Goal: Task Accomplishment & Management: Complete application form

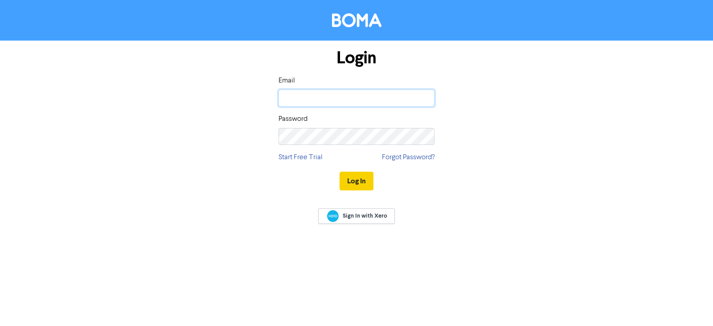
type input "[EMAIL_ADDRESS][DOMAIN_NAME]"
click at [346, 177] on button "Log In" at bounding box center [356, 180] width 34 height 19
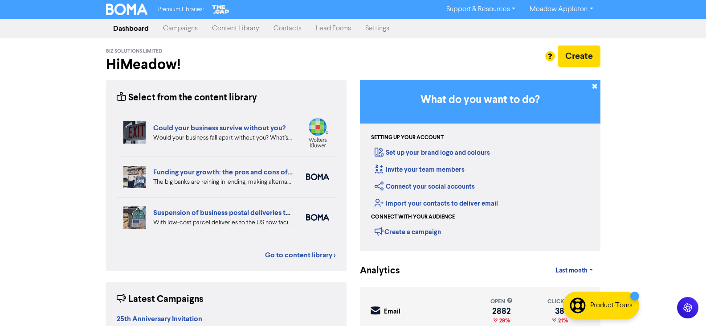
click at [288, 27] on link "Contacts" at bounding box center [287, 29] width 42 height 18
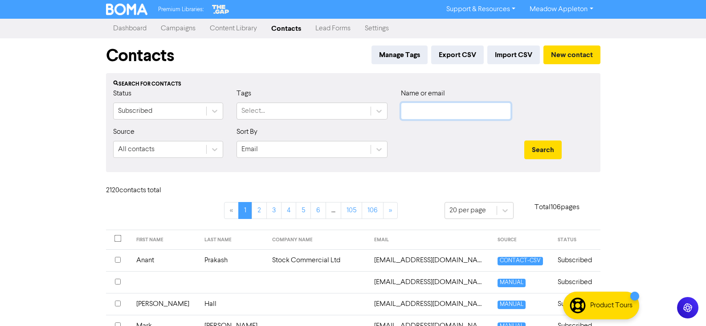
click at [458, 108] on input "text" at bounding box center [456, 110] width 110 height 17
paste input "[PERSON_NAME][EMAIL_ADDRESS][DOMAIN_NAME]"
type input "[PERSON_NAME][EMAIL_ADDRESS][DOMAIN_NAME]"
click at [558, 159] on button "Search" at bounding box center [542, 149] width 37 height 19
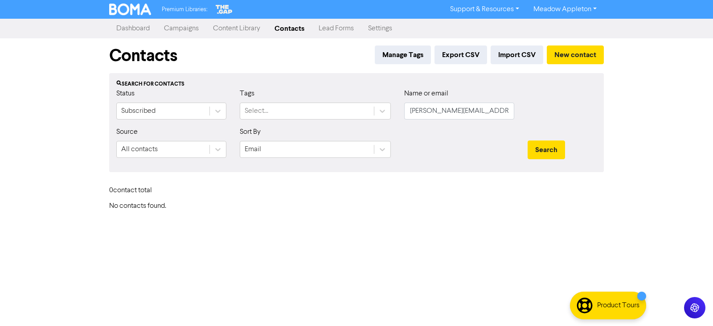
click at [580, 45] on div "Contacts Manage Tags Export CSV Import CSV New contact" at bounding box center [356, 55] width 494 height 35
click at [580, 53] on button "New contact" at bounding box center [575, 54] width 57 height 19
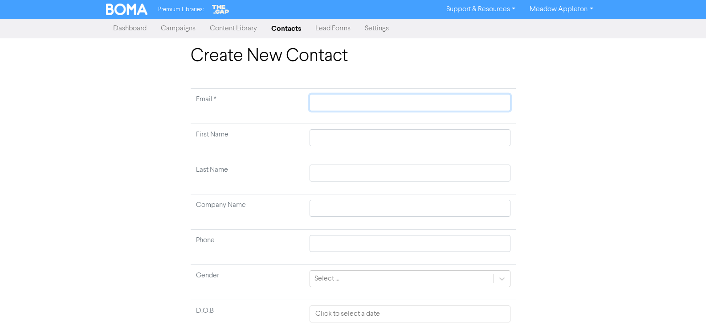
drag, startPoint x: 342, startPoint y: 103, endPoint x: 447, endPoint y: 103, distance: 104.7
click at [342, 103] on input "text" at bounding box center [410, 102] width 200 height 17
paste input "[PERSON_NAME][EMAIL_ADDRESS][DOMAIN_NAME]"
type input "[PERSON_NAME][EMAIL_ADDRESS][DOMAIN_NAME]"
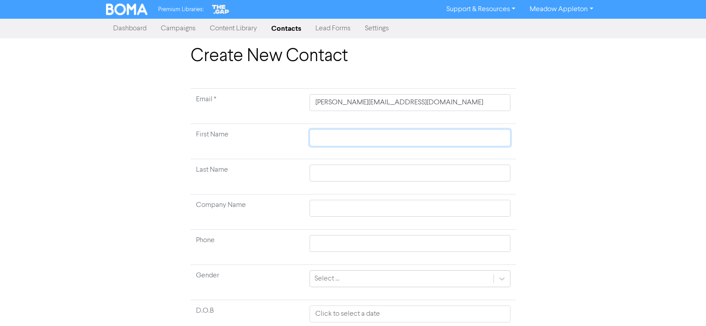
click at [357, 131] on input "text" at bounding box center [410, 137] width 200 height 17
paste input "[PERSON_NAME]"
type input "[PERSON_NAME]"
click at [321, 140] on input "[PERSON_NAME]" at bounding box center [410, 137] width 200 height 17
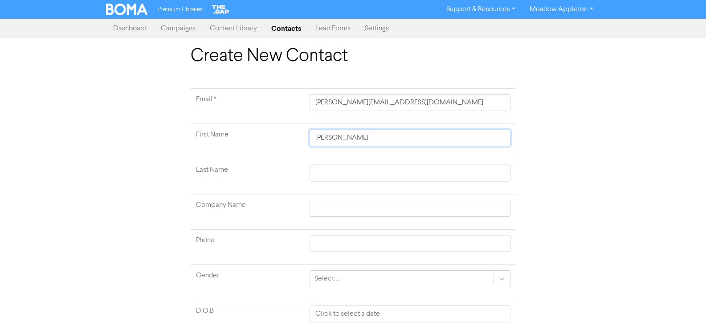
type input ", [PERSON_NAME]"
click at [328, 173] on input "text" at bounding box center [410, 172] width 200 height 17
paste input "Hong"
type input "Hong"
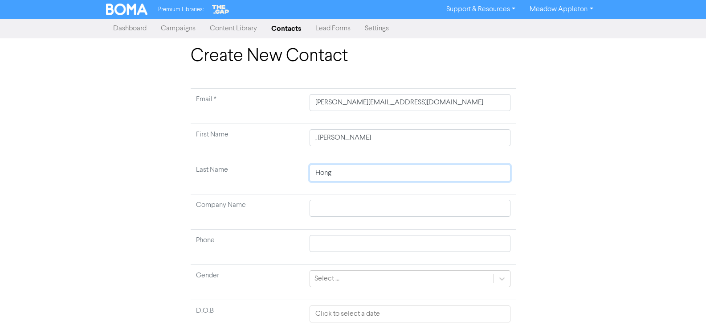
type input "Hong"
click at [320, 137] on input ", [PERSON_NAME]" at bounding box center [410, 137] width 200 height 17
click at [320, 139] on input ", [PERSON_NAME]" at bounding box center [410, 137] width 200 height 17
type input ",[PERSON_NAME]"
type input "[PERSON_NAME]"
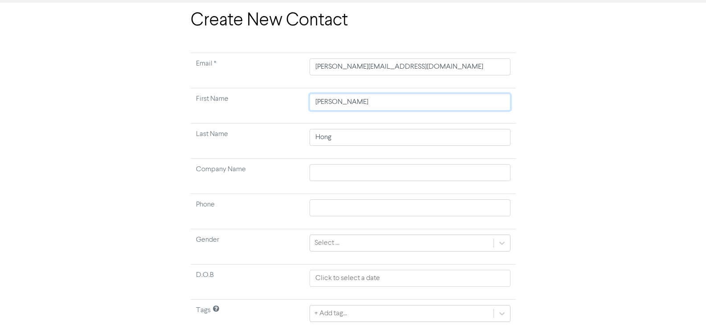
scroll to position [70, 0]
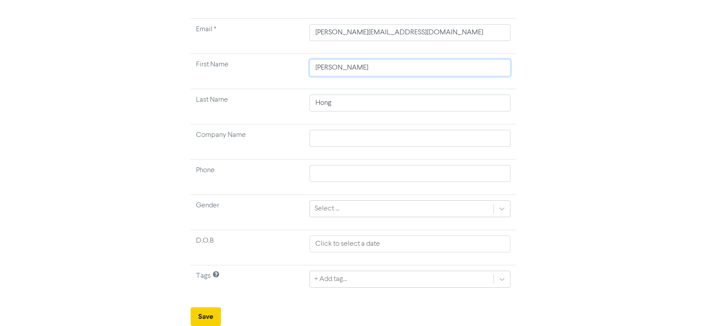
type input "[PERSON_NAME]"
click at [206, 312] on button "Save" at bounding box center [206, 316] width 30 height 19
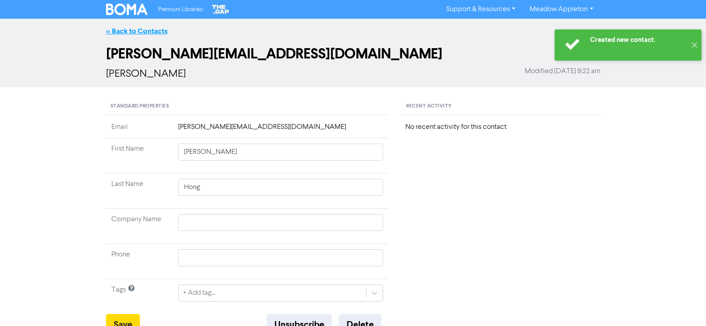
click at [144, 29] on link "<< Back to Contacts" at bounding box center [136, 31] width 61 height 9
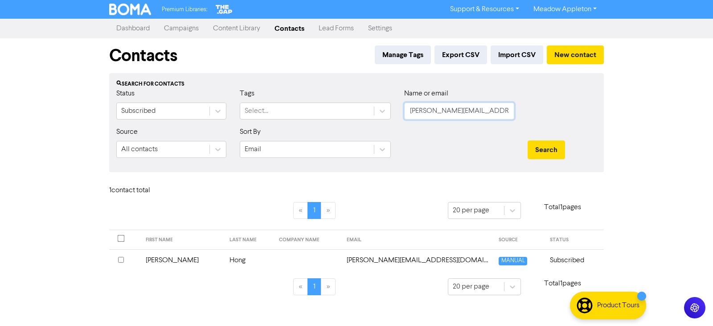
drag, startPoint x: 493, startPoint y: 111, endPoint x: 318, endPoint y: 133, distance: 176.0
click at [308, 130] on form "Status Subscribed Tags Select... Name or email [PERSON_NAME][EMAIL_ADDRESS][DOM…" at bounding box center [356, 126] width 480 height 77
paste input "[EMAIL_ADDRESS][DOMAIN_NAME]"
click at [552, 153] on button "Search" at bounding box center [545, 149] width 37 height 19
drag, startPoint x: 508, startPoint y: 109, endPoint x: 284, endPoint y: 109, distance: 224.1
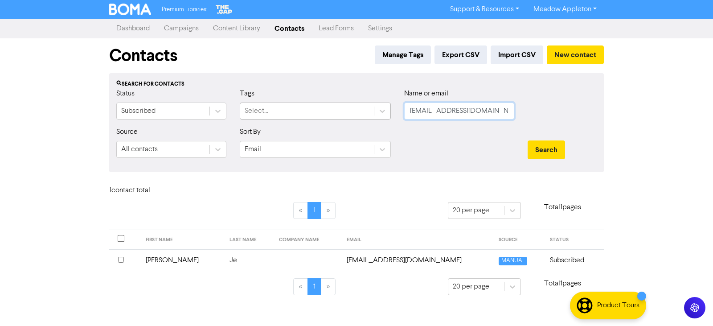
click at [284, 109] on div "Status Subscribed Tags Select... Name or email [EMAIL_ADDRESS][DOMAIN_NAME]" at bounding box center [357, 107] width 494 height 38
paste input "[EMAIL_ADDRESS][DOMAIN_NAME]"
click at [537, 149] on button "Search" at bounding box center [545, 149] width 37 height 19
drag, startPoint x: 501, startPoint y: 105, endPoint x: 233, endPoint y: 115, distance: 268.3
click at [233, 115] on div "Status Subscribed Tags Select... Name or email [PERSON_NAME][EMAIL_ADDRESS][DOM…" at bounding box center [357, 107] width 494 height 38
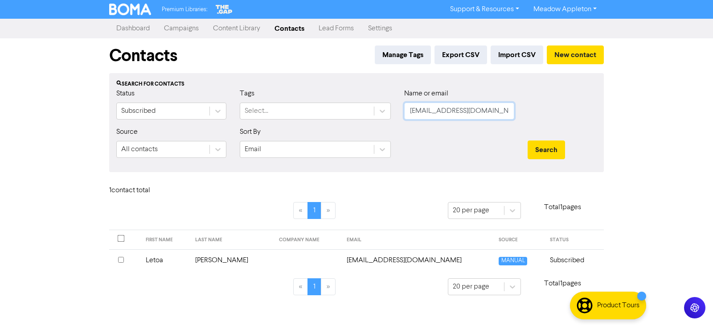
paste input "[PERSON_NAME]@sharpieconstruction"
click at [549, 157] on button "Search" at bounding box center [545, 149] width 37 height 19
drag, startPoint x: 405, startPoint y: 108, endPoint x: 652, endPoint y: 119, distance: 247.5
click at [649, 119] on div "Premium Libraries: Support & Resources Video Tutorials FAQ & Guides Marketing E…" at bounding box center [356, 163] width 713 height 326
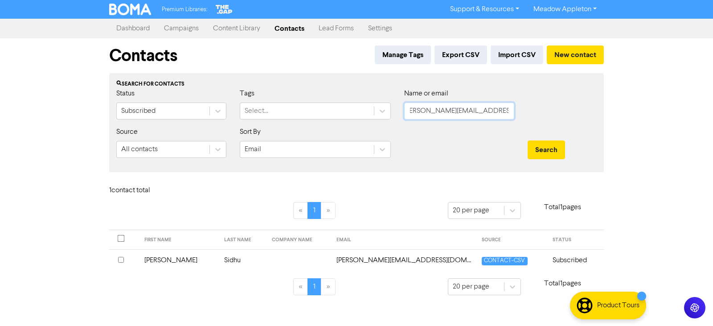
paste input "[DOMAIN_NAME][EMAIL_ADDRESS][DOMAIN_NAME]"
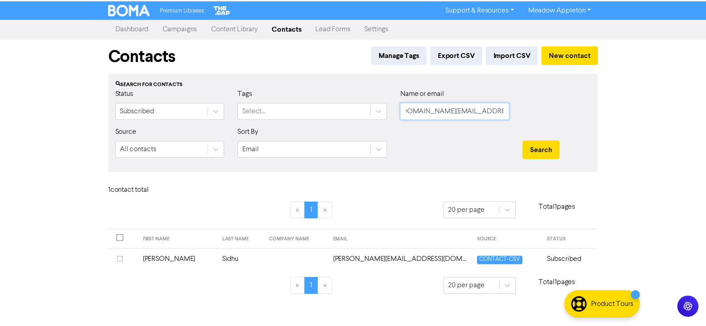
scroll to position [0, 0]
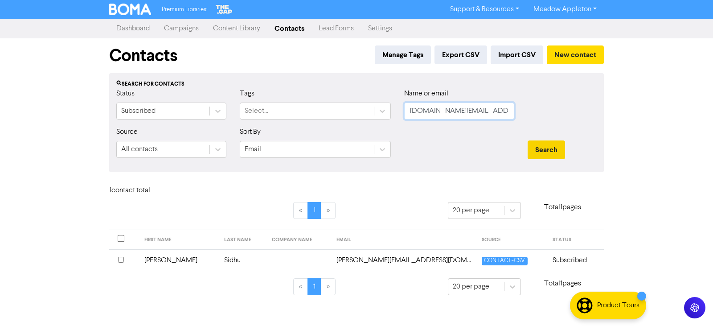
type input "[DOMAIN_NAME][EMAIL_ADDRESS][DOMAIN_NAME]"
click at [537, 140] on button "Search" at bounding box center [545, 149] width 37 height 19
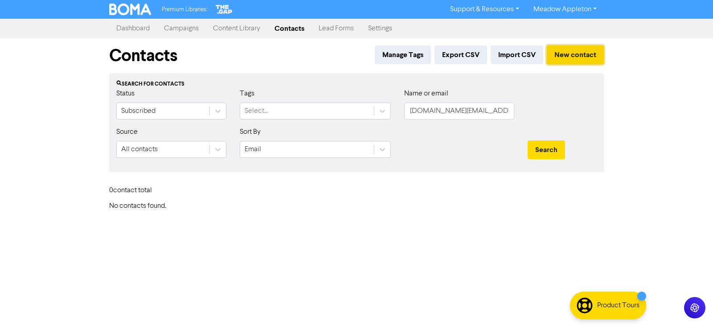
click at [570, 47] on button "New contact" at bounding box center [575, 54] width 57 height 19
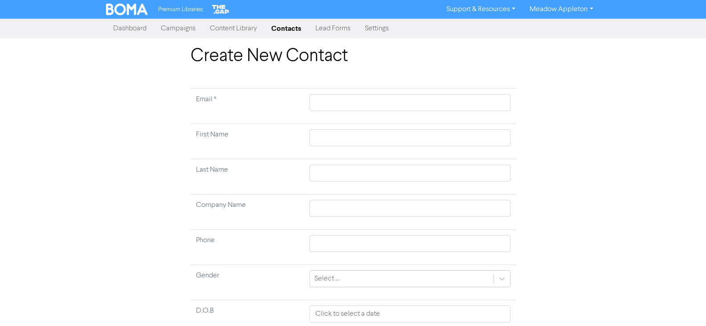
click at [398, 93] on td at bounding box center [409, 106] width 211 height 35
click at [398, 94] on td at bounding box center [409, 106] width 211 height 35
click at [396, 100] on input "text" at bounding box center [410, 102] width 200 height 17
paste input "[DOMAIN_NAME][EMAIL_ADDRESS][DOMAIN_NAME]"
type input "[DOMAIN_NAME][EMAIL_ADDRESS][DOMAIN_NAME]"
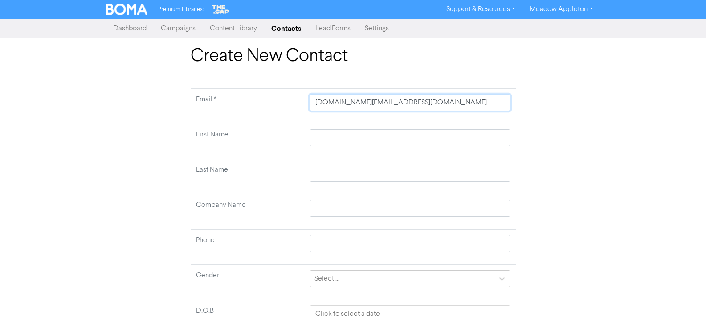
type input "[DOMAIN_NAME][EMAIL_ADDRESS][DOMAIN_NAME]"
drag, startPoint x: 381, startPoint y: 129, endPoint x: 353, endPoint y: 133, distance: 28.3
click at [381, 129] on input "text" at bounding box center [410, 137] width 200 height 17
paste input "[PERSON_NAME]"
type input "[PERSON_NAME]"
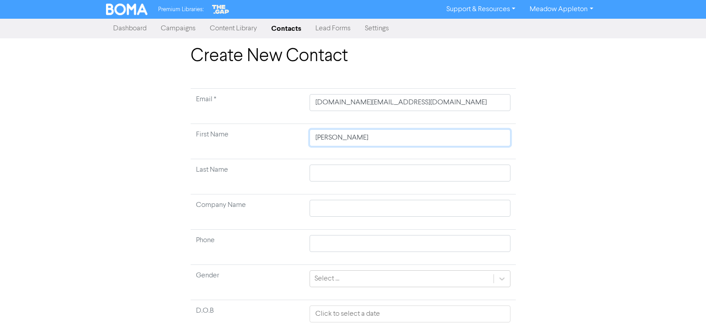
drag, startPoint x: 334, startPoint y: 140, endPoint x: 297, endPoint y: 141, distance: 36.5
click at [297, 141] on tr "First Name [PERSON_NAME]" at bounding box center [353, 141] width 325 height 35
type input "[PERSON_NAME]"
click at [332, 175] on input "text" at bounding box center [410, 172] width 200 height 17
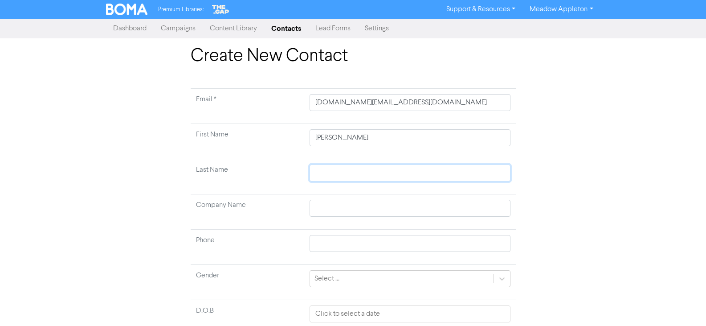
paste input "Kaur,"
type input "Kaur,"
type input "Kaur, ]"
type input "Kaur, ]\"
type input "Kaur, ]\\"
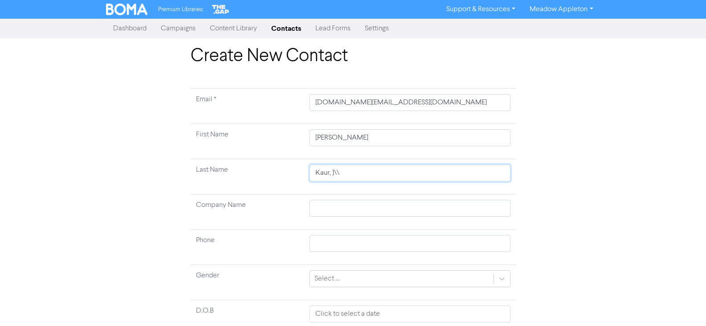
type input "Kaur, ]\\\"
type input "Kaur, ]\\"
type input "Kaur, ]\"
type input "Kaur, ]"
type input "Kaur,"
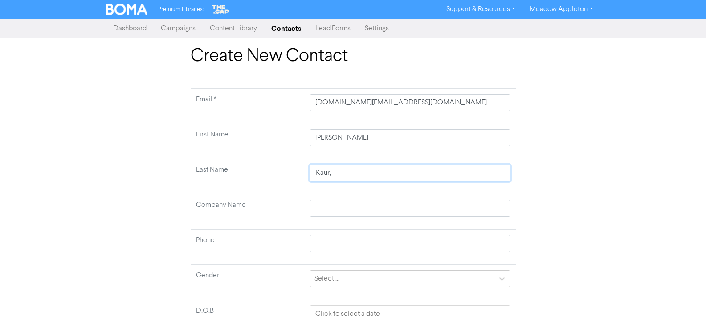
type input "Kaur,"
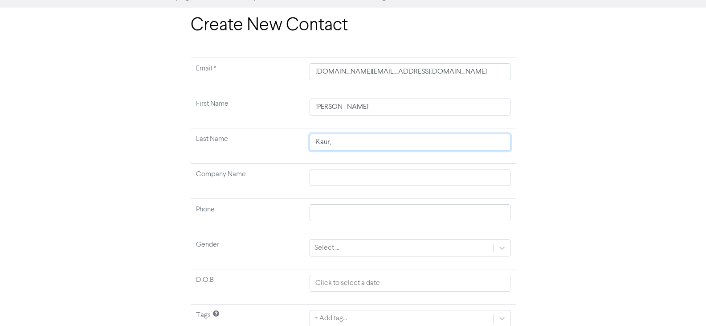
scroll to position [70, 0]
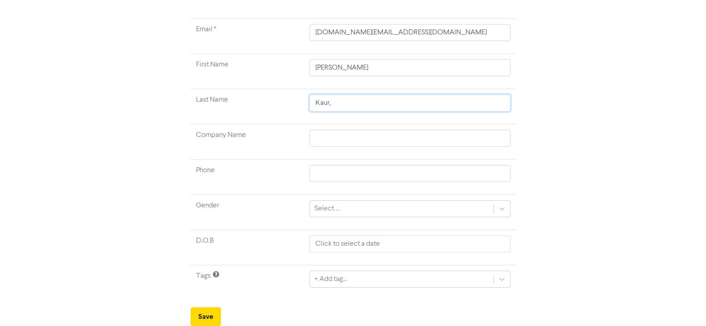
type input "Kaur"
click at [213, 318] on button "Save" at bounding box center [206, 316] width 30 height 19
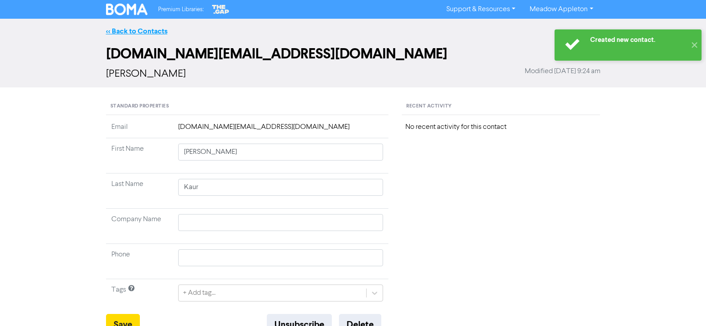
click at [151, 34] on link "<< Back to Contacts" at bounding box center [136, 31] width 61 height 9
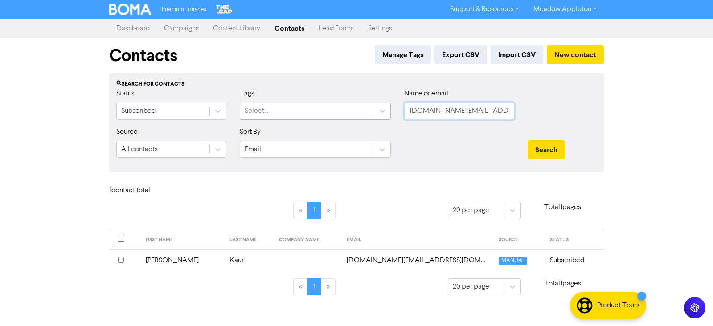
drag, startPoint x: 512, startPoint y: 115, endPoint x: 316, endPoint y: 115, distance: 195.5
click at [316, 115] on div "Status Subscribed Tags Select... Name or email [DOMAIN_NAME][EMAIL_ADDRESS][DOM…" at bounding box center [357, 107] width 494 height 38
paste input "Vistar Media New Zealand Limited"
click at [559, 141] on button "Search" at bounding box center [545, 149] width 37 height 19
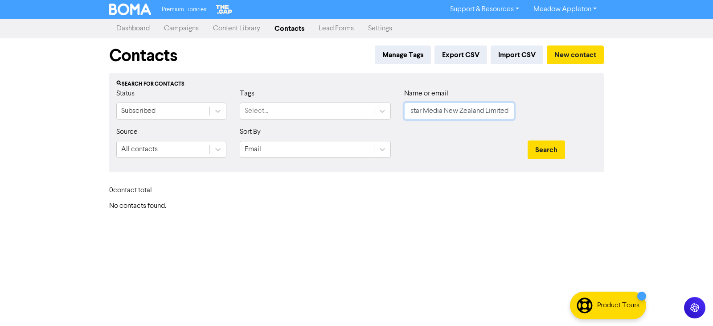
drag, startPoint x: 411, startPoint y: 111, endPoint x: 633, endPoint y: 116, distance: 221.9
click at [633, 116] on div "Premium Libraries: Support & Resources Video Tutorials FAQ & Guides Marketing E…" at bounding box center [356, 163] width 713 height 326
paste input "[PERSON_NAME][EMAIL_ADDRESS][DOMAIN_NAME]"
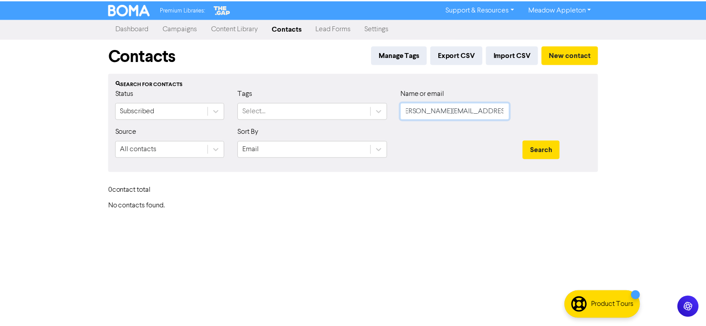
scroll to position [0, 0]
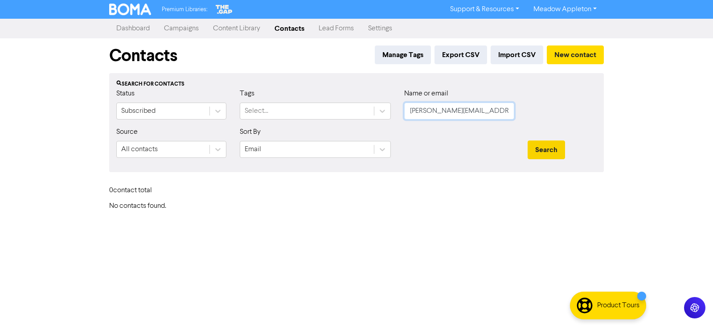
type input "[PERSON_NAME][EMAIL_ADDRESS][DOMAIN_NAME]"
click at [545, 149] on button "Search" at bounding box center [545, 149] width 37 height 19
click at [594, 61] on button "New contact" at bounding box center [575, 54] width 57 height 19
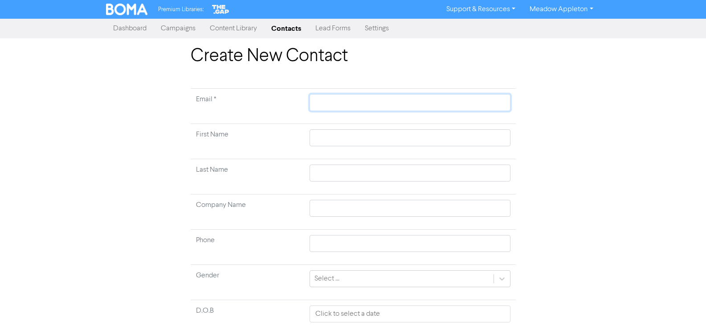
click at [336, 100] on input "text" at bounding box center [410, 102] width 200 height 17
paste input "[PERSON_NAME][EMAIL_ADDRESS][DOMAIN_NAME]"
type input "[PERSON_NAME][EMAIL_ADDRESS][DOMAIN_NAME]"
click at [354, 210] on input "text" at bounding box center [410, 208] width 200 height 17
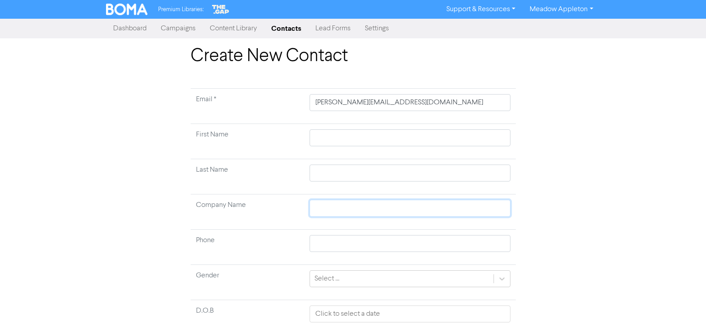
paste input "Vistar Media New Zealand Limited"
type input "Vistar Media New Zealand Limited"
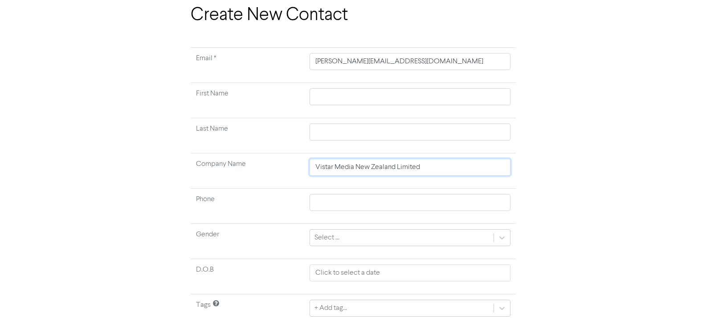
scroll to position [70, 0]
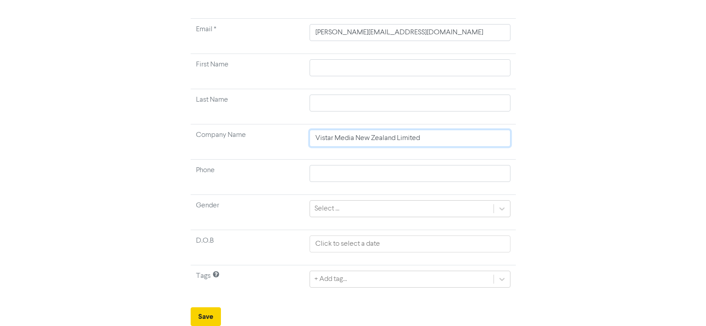
type input "Vistar Media New Zealand Limited"
click at [204, 310] on button "Save" at bounding box center [206, 316] width 30 height 19
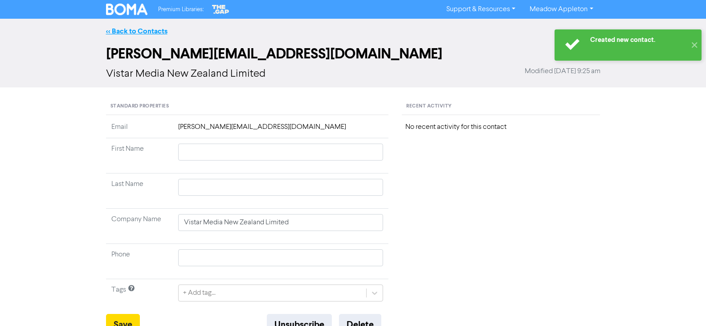
click at [136, 27] on link "<< Back to Contacts" at bounding box center [136, 31] width 61 height 9
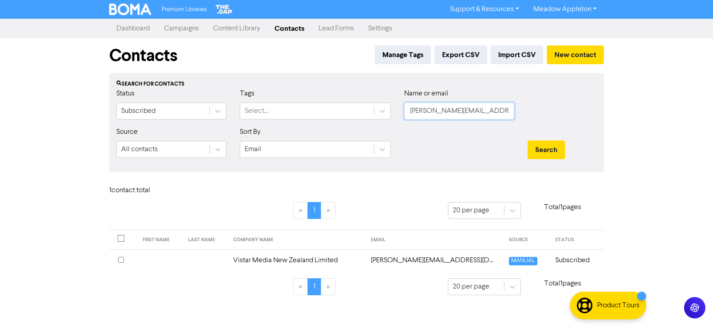
drag, startPoint x: 496, startPoint y: 112, endPoint x: 268, endPoint y: 124, distance: 227.9
click at [268, 124] on div "Status Subscribed Tags Select... Name or email [PERSON_NAME][EMAIL_ADDRESS][DOM…" at bounding box center [357, 107] width 494 height 38
paste input "[PERSON_NAME]"
type input "[PERSON_NAME][EMAIL_ADDRESS][DOMAIN_NAME]"
click at [540, 147] on button "Search" at bounding box center [545, 149] width 37 height 19
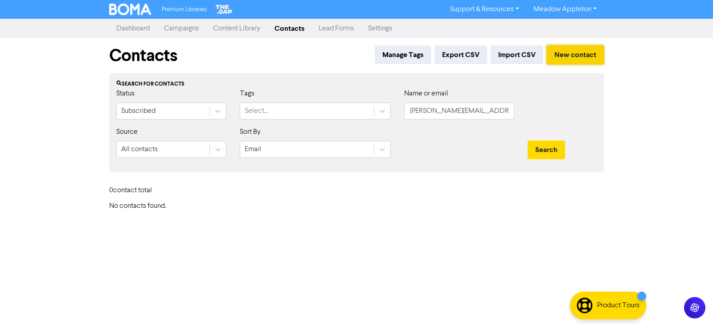
click at [567, 48] on button "New contact" at bounding box center [575, 54] width 57 height 19
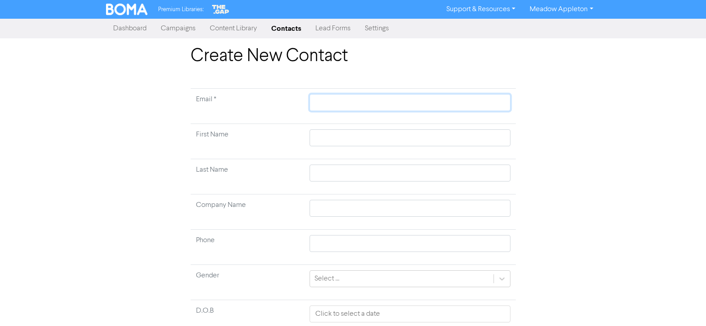
click at [352, 96] on input "text" at bounding box center [410, 102] width 200 height 17
paste input "[PERSON_NAME][EMAIL_ADDRESS][DOMAIN_NAME]"
type input "[PERSON_NAME][EMAIL_ADDRESS][DOMAIN_NAME]"
click at [398, 138] on input "text" at bounding box center [410, 137] width 200 height 17
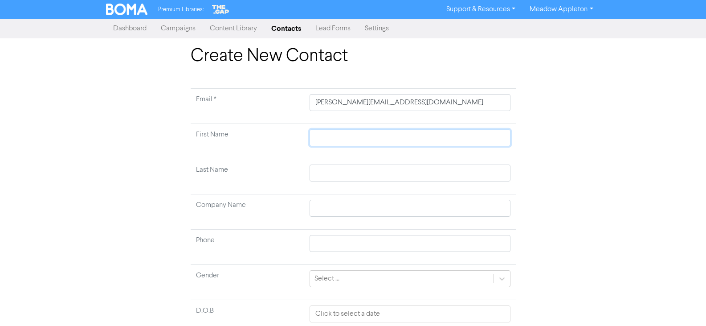
paste input "[PERSON_NAME]"
type input "[PERSON_NAME]"
click at [365, 165] on input "text" at bounding box center [410, 172] width 200 height 17
paste input "[PERSON_NAME]"
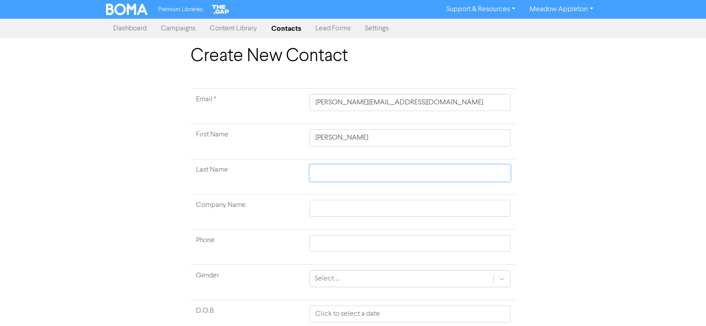
type input "[PERSON_NAME]"
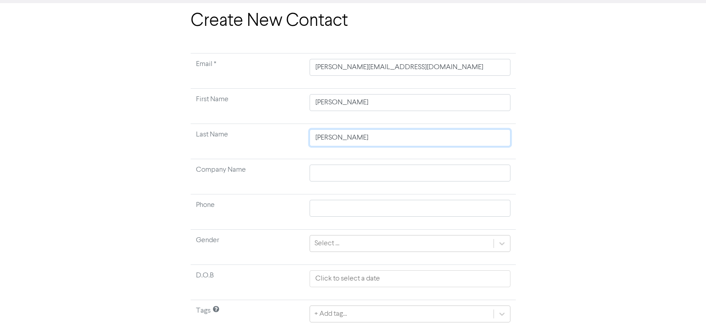
scroll to position [70, 0]
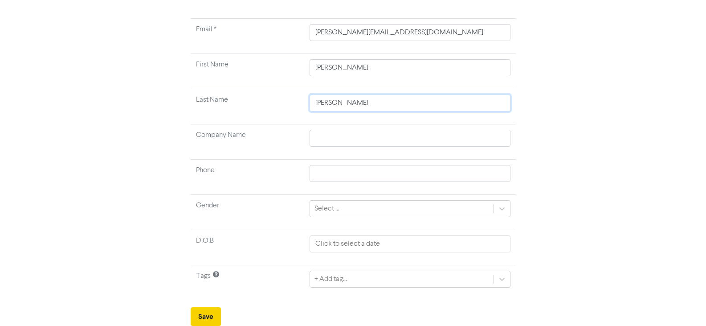
type input "[PERSON_NAME]"
click at [210, 314] on button "Save" at bounding box center [206, 316] width 30 height 19
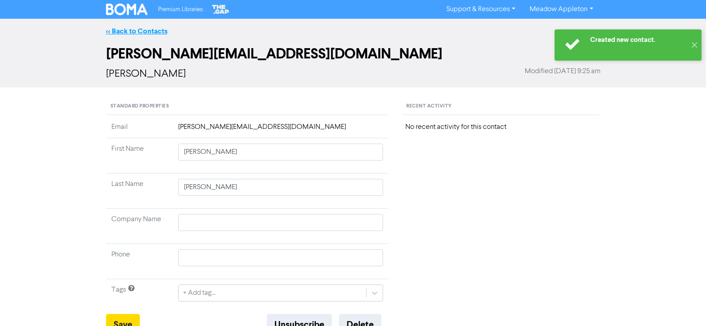
click at [129, 32] on link "<< Back to Contacts" at bounding box center [136, 31] width 61 height 9
